Goal: Transaction & Acquisition: Purchase product/service

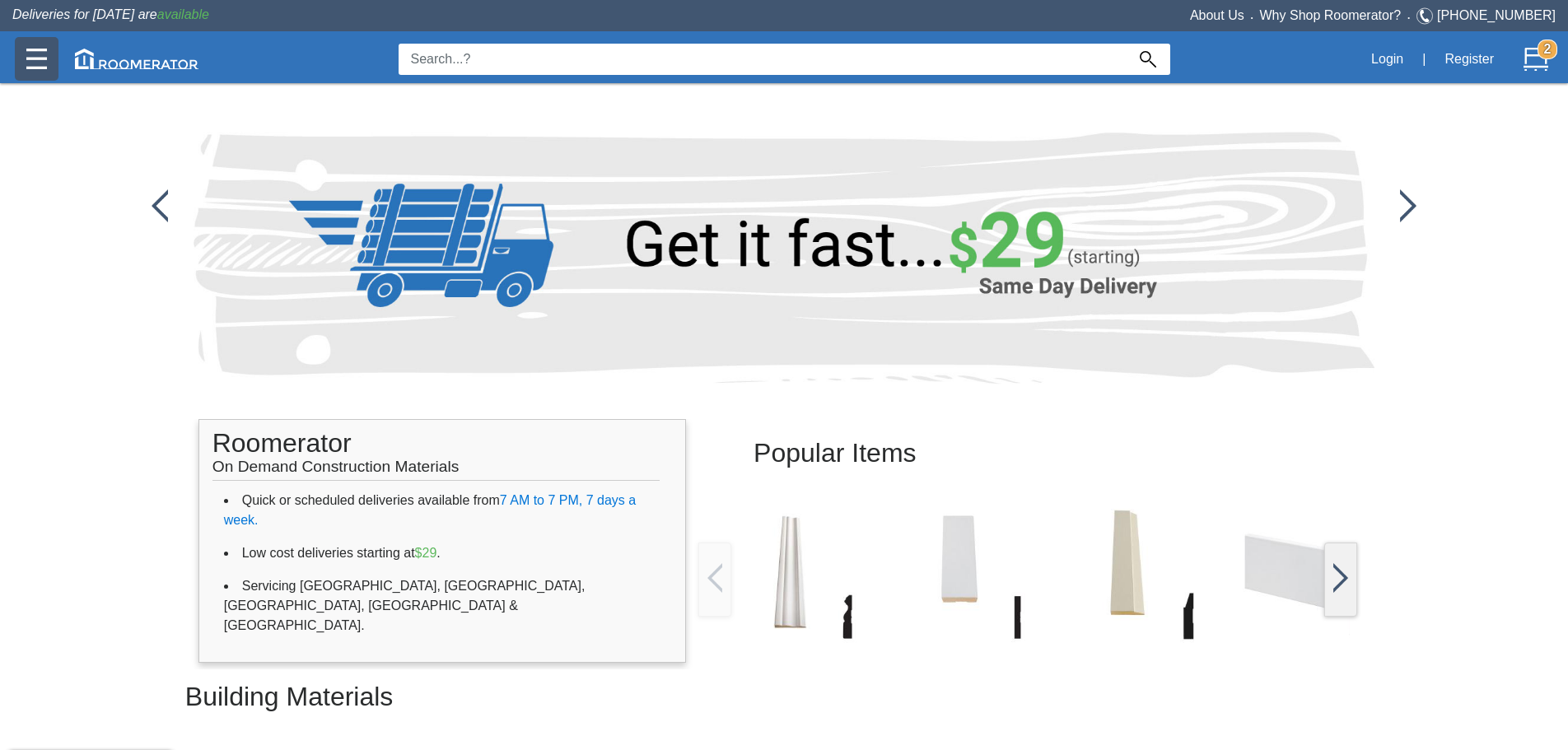
click at [36, 54] on img at bounding box center [37, 59] width 21 height 21
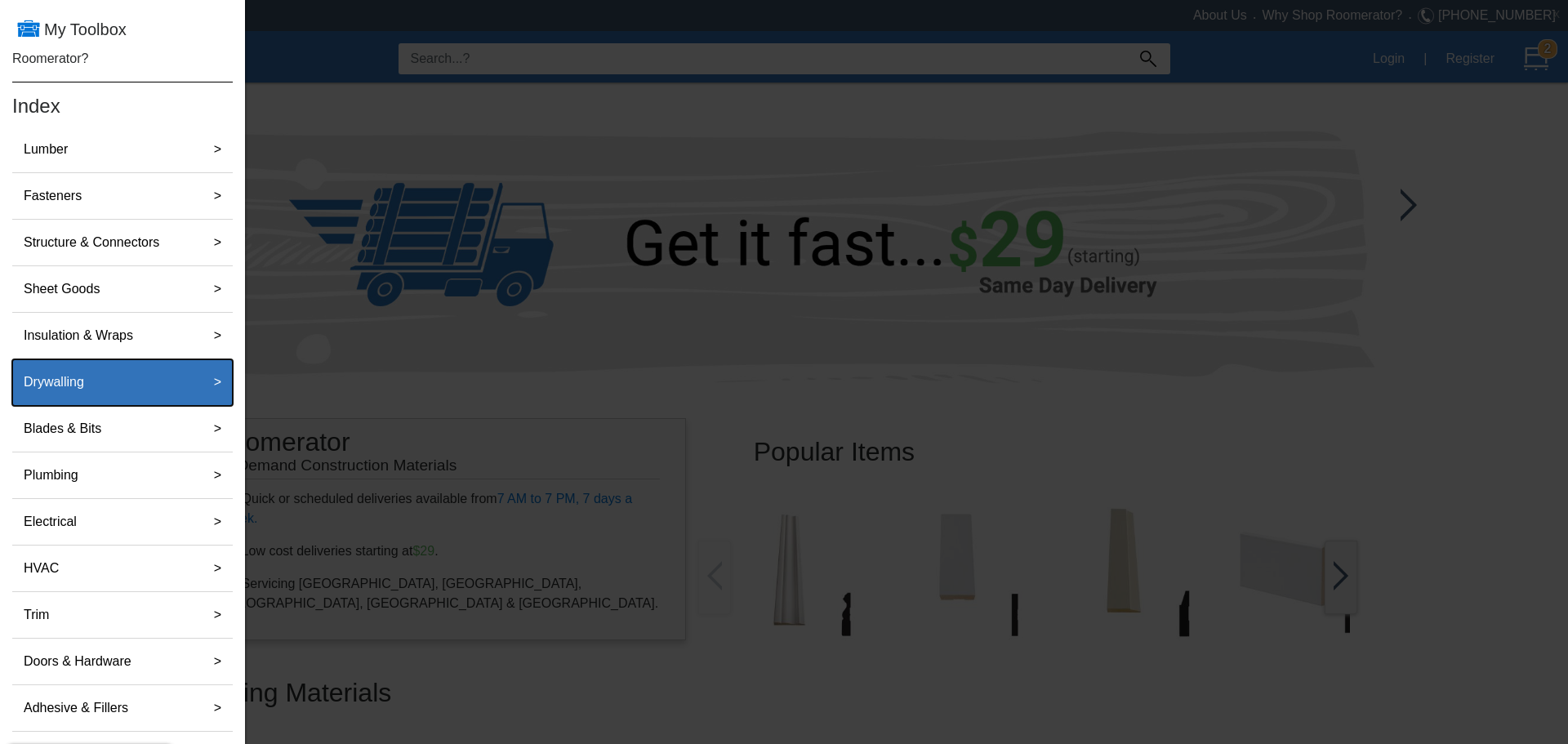
click at [73, 396] on label "Drywalling" at bounding box center [54, 382] width 74 height 32
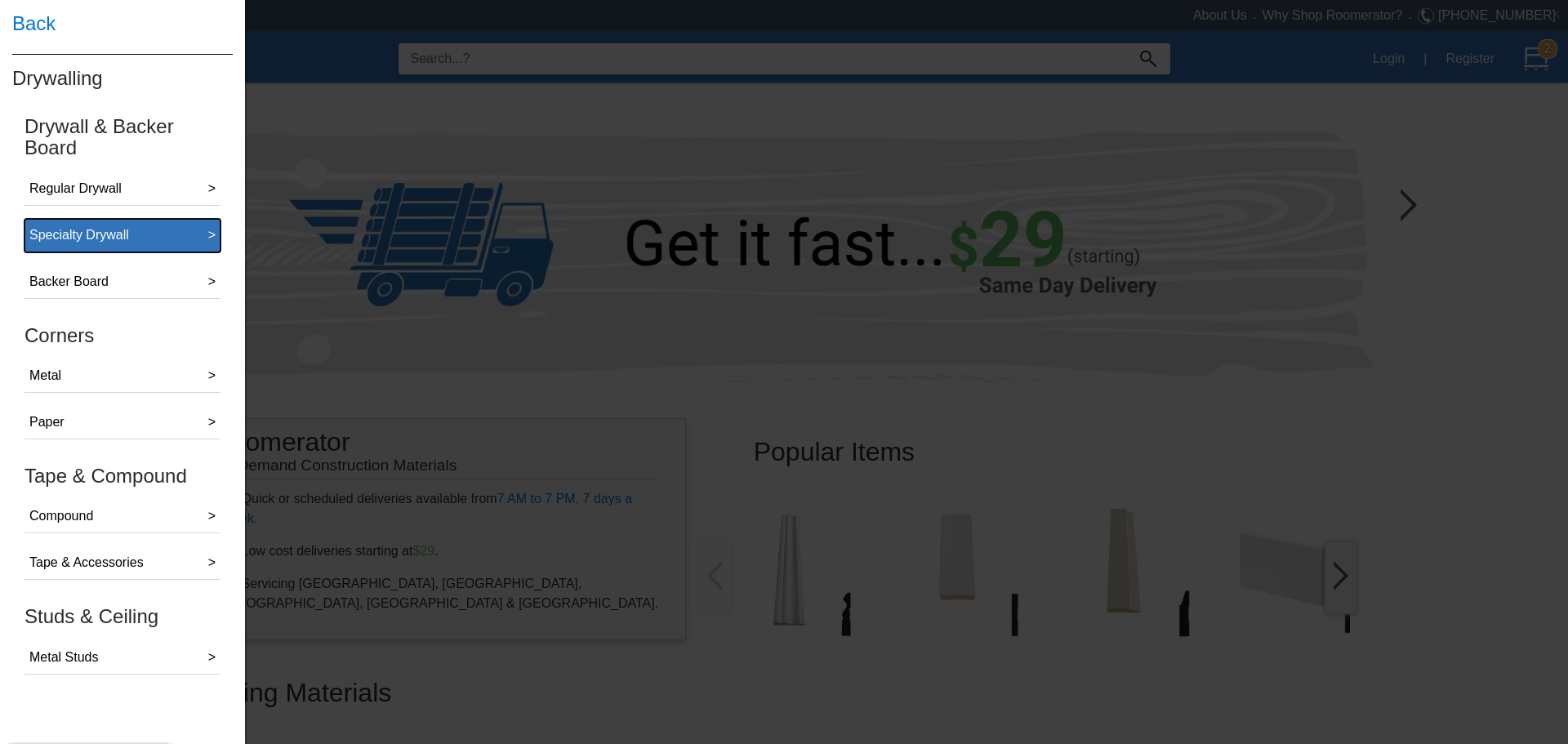
click at [100, 236] on div "Specialty Drywall" at bounding box center [79, 236] width 100 height 20
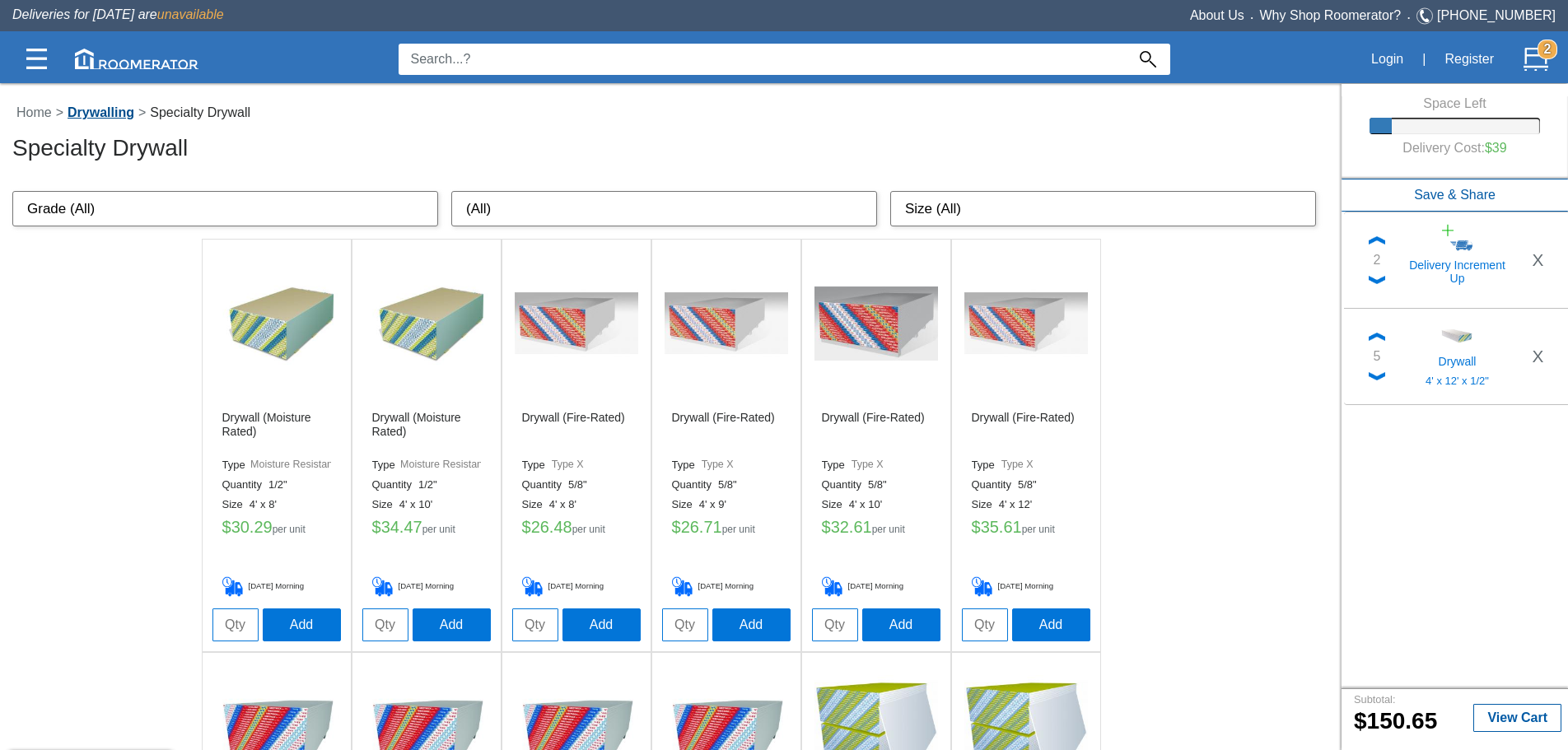
click at [112, 110] on link "Drywalling" at bounding box center [101, 112] width 75 height 14
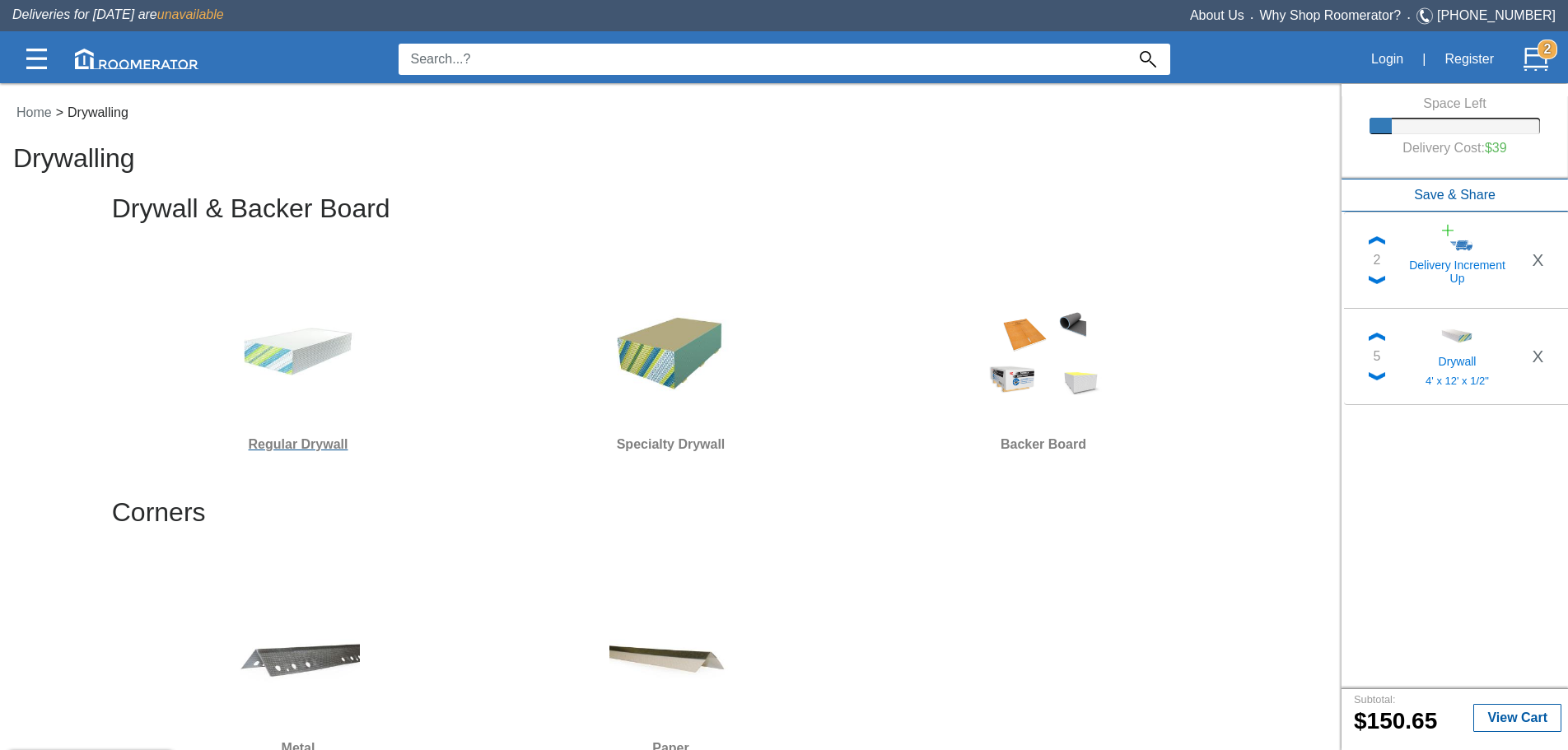
click at [321, 366] on img at bounding box center [299, 350] width 124 height 124
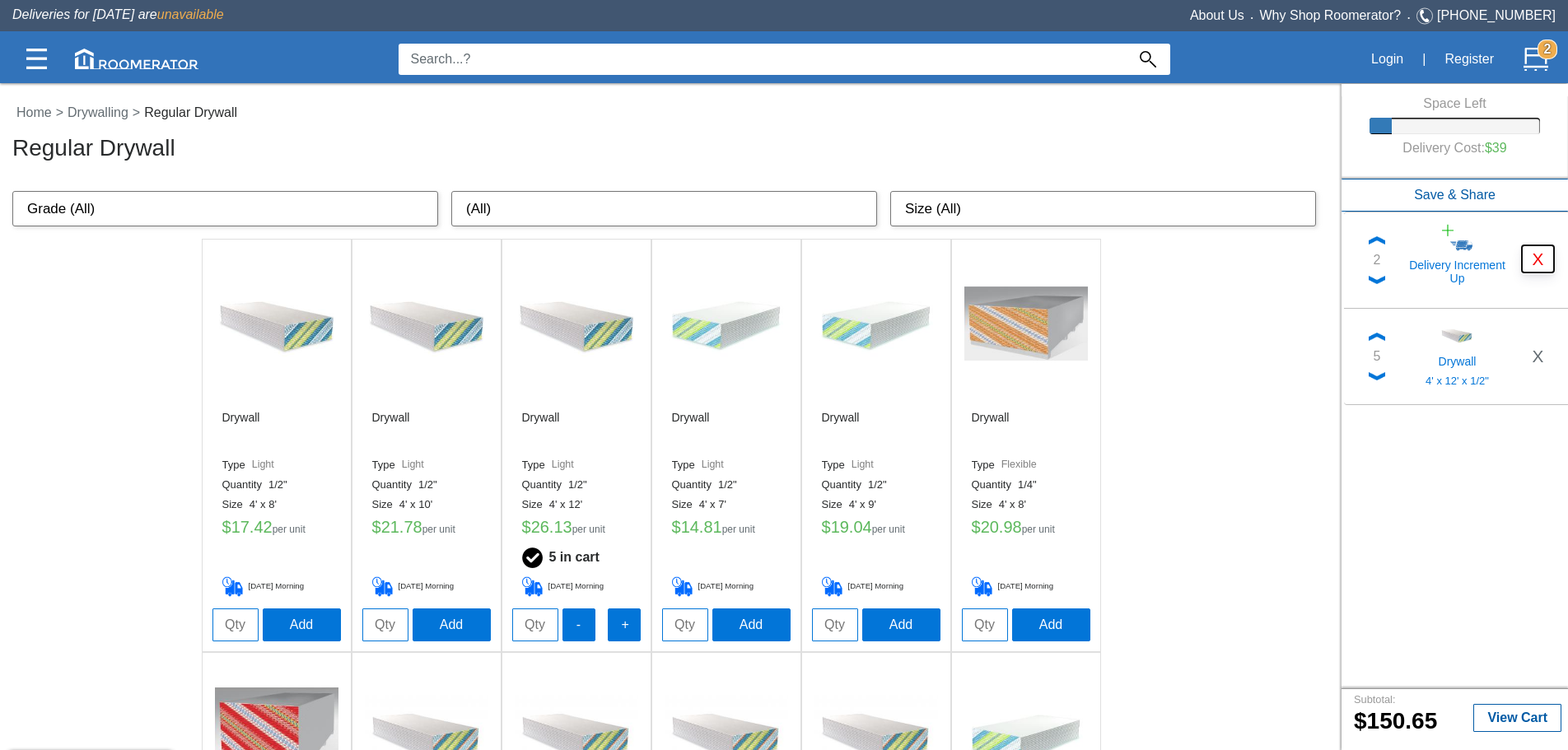
click at [1552, 259] on button "X" at bounding box center [1538, 258] width 32 height 27
click at [1532, 266] on button "X" at bounding box center [1538, 258] width 32 height 27
